Goal: Find contact information: Find contact information

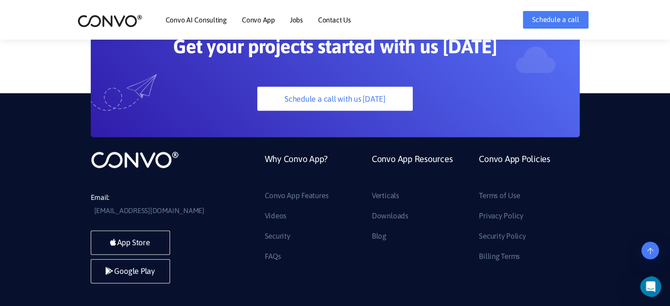
scroll to position [2501, 0]
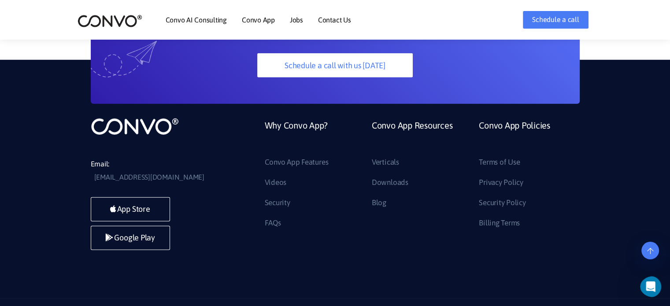
click at [339, 17] on link "Contact Us" at bounding box center [334, 19] width 33 height 7
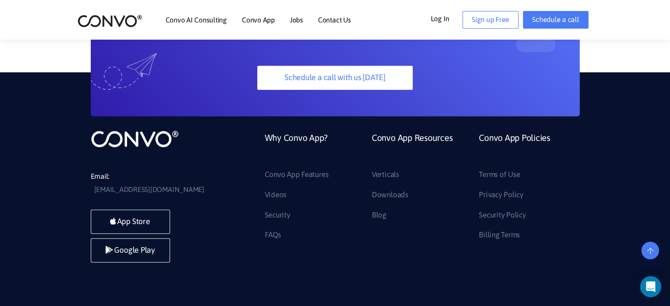
scroll to position [951, 0]
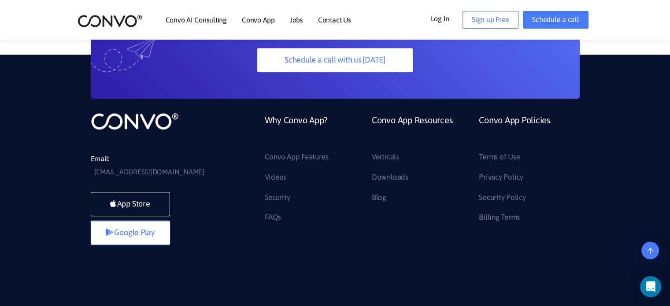
click at [133, 221] on link "Google Play" at bounding box center [130, 233] width 79 height 24
